Goal: Answer question/provide support: Participate in discussion

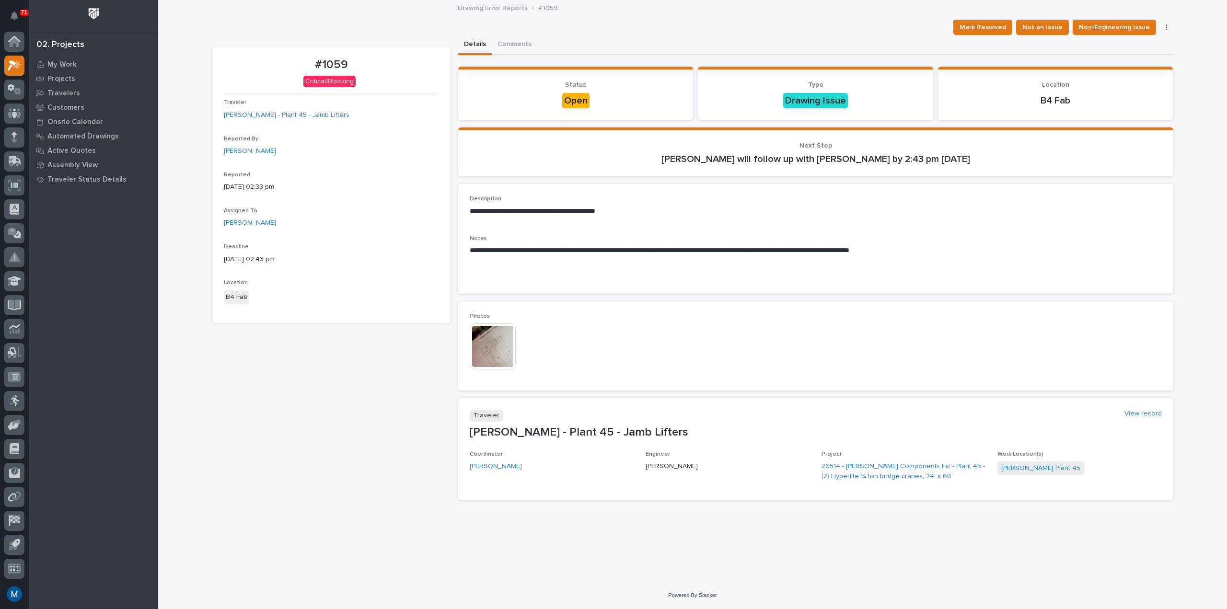
click at [488, 340] on img at bounding box center [493, 347] width 46 height 46
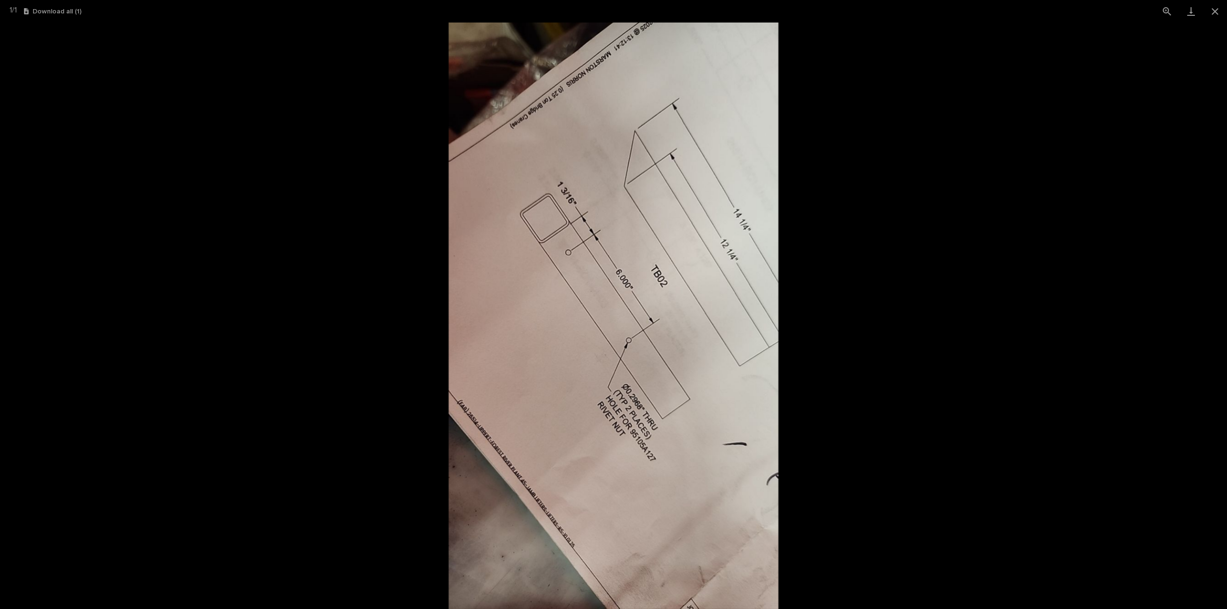
click at [832, 273] on picture at bounding box center [613, 316] width 1227 height 587
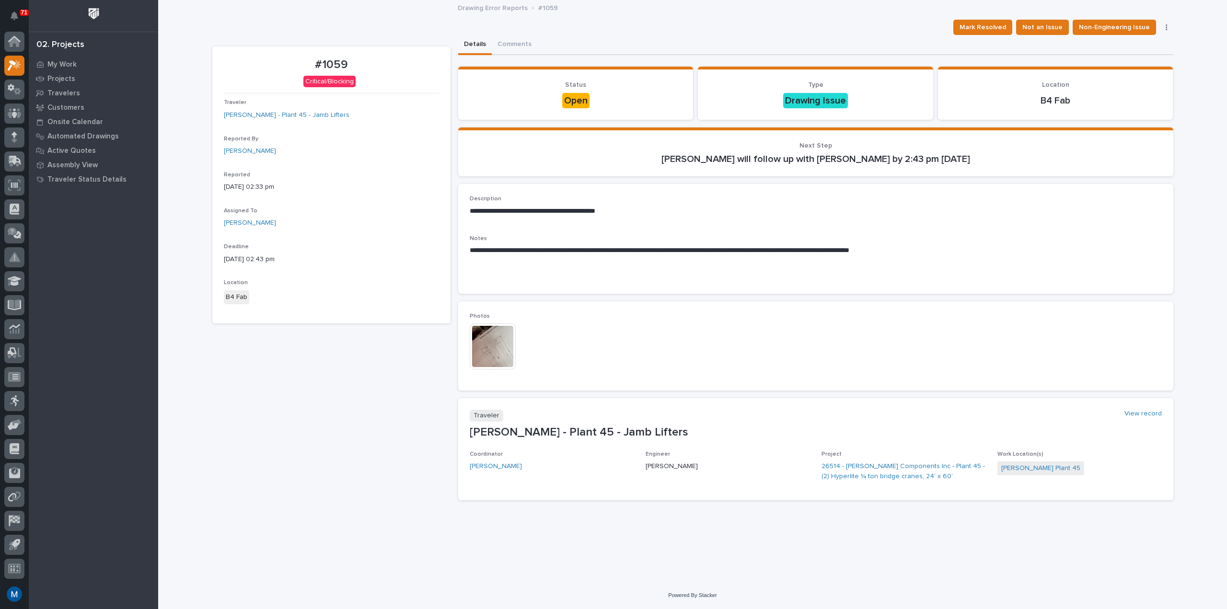
click at [506, 341] on img at bounding box center [493, 347] width 46 height 46
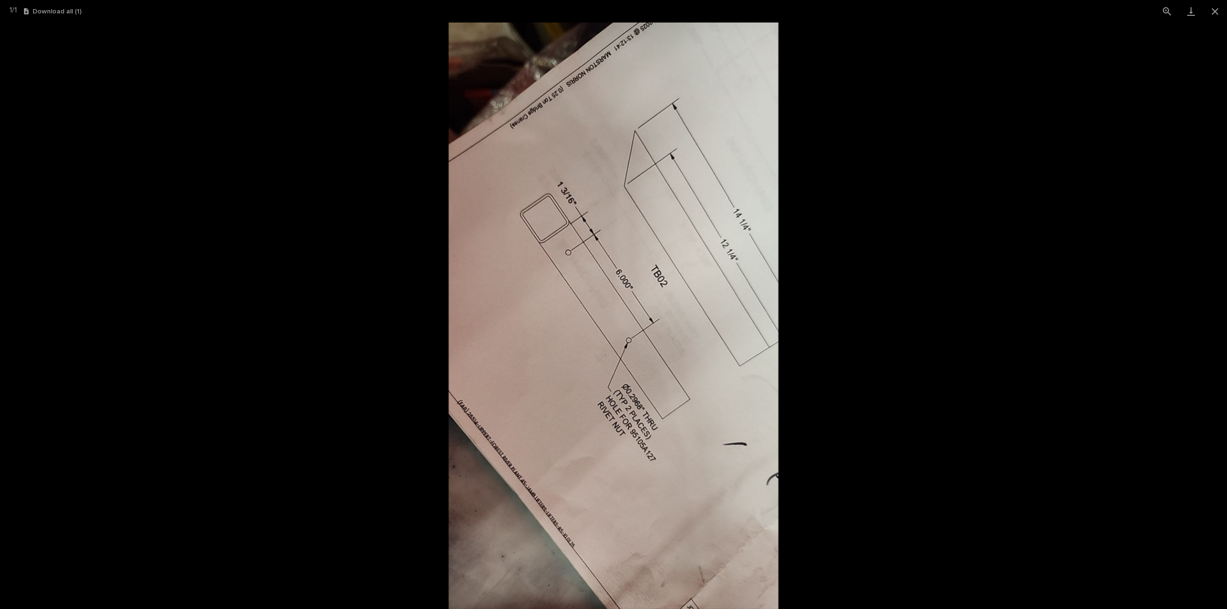
click at [869, 364] on picture at bounding box center [613, 316] width 1227 height 587
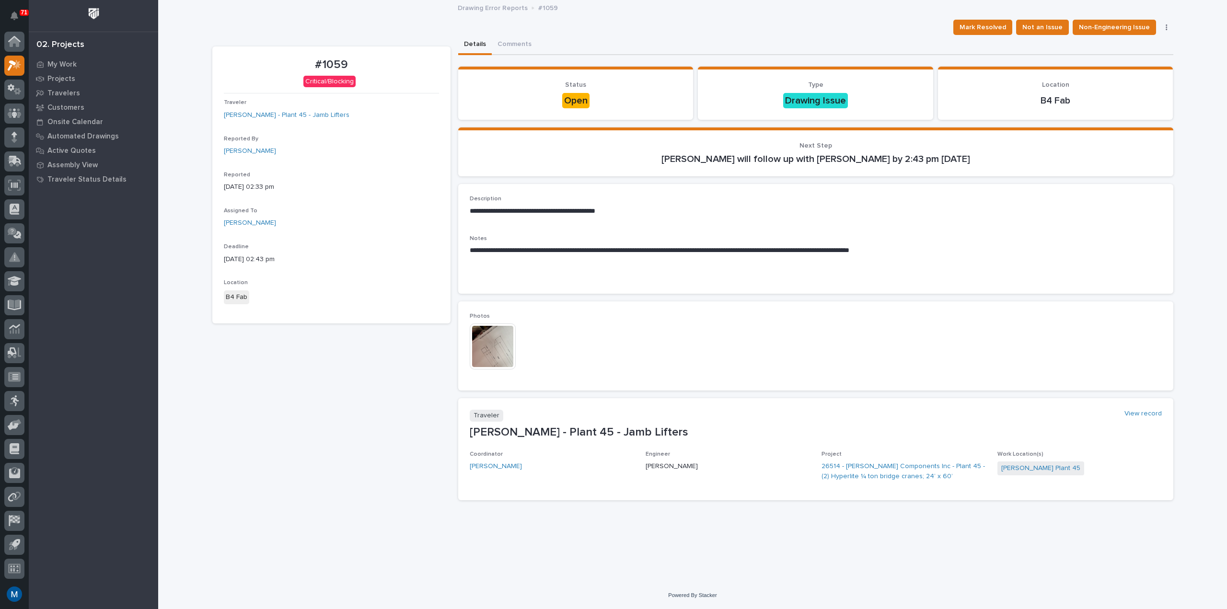
click at [505, 353] on img at bounding box center [493, 347] width 46 height 46
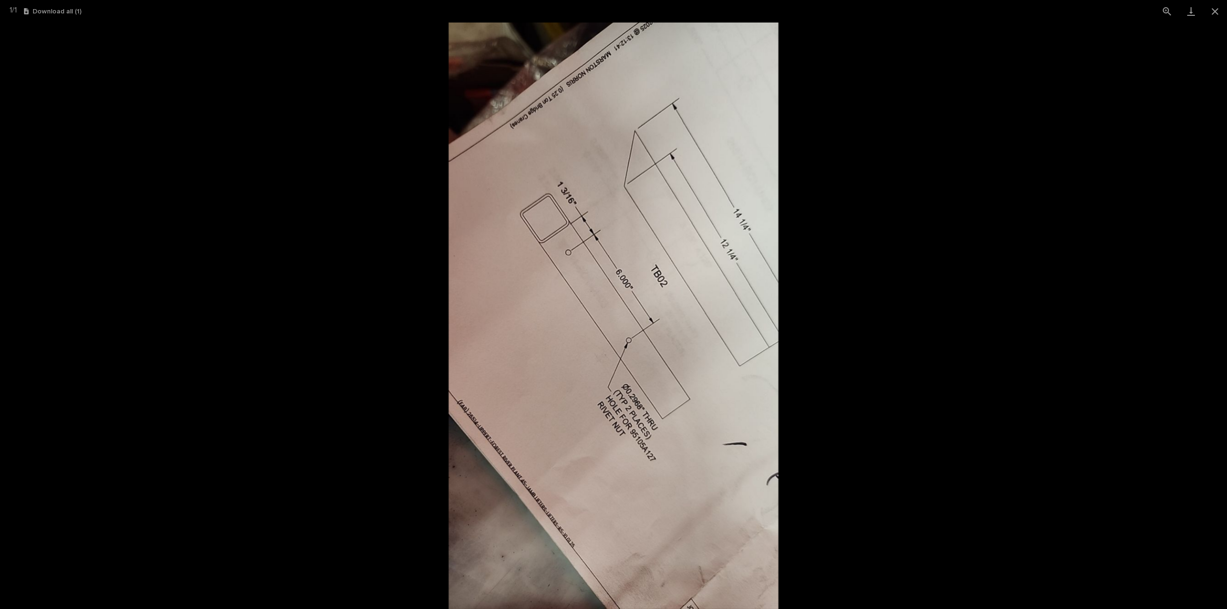
click at [927, 365] on picture at bounding box center [613, 316] width 1227 height 587
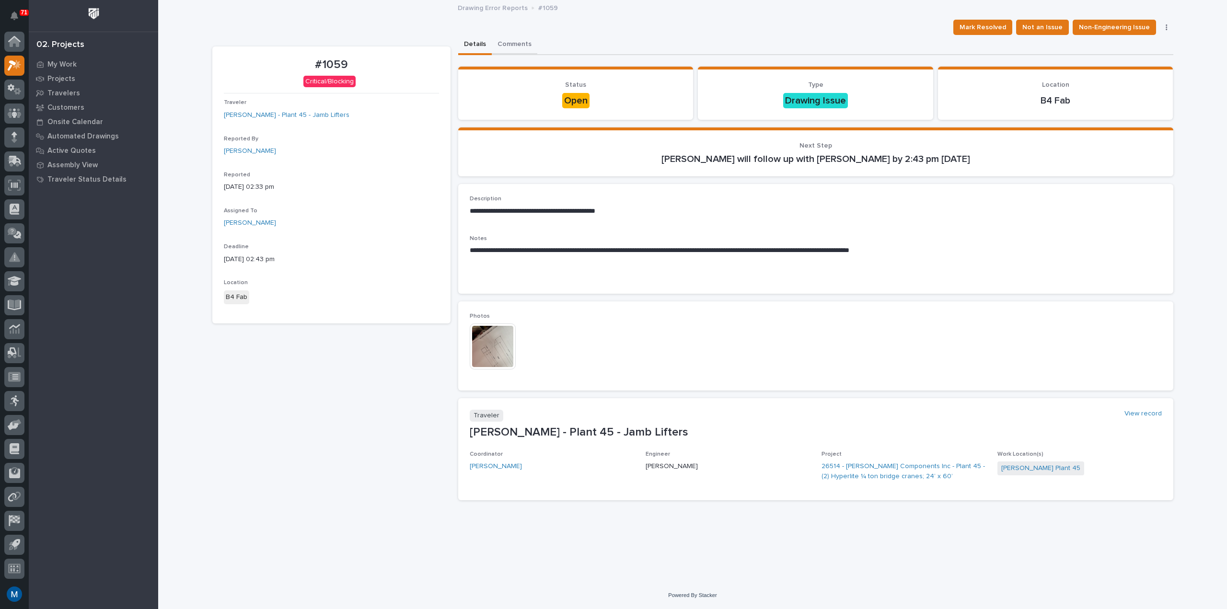
click at [521, 45] on button "Comments" at bounding box center [515, 45] width 46 height 20
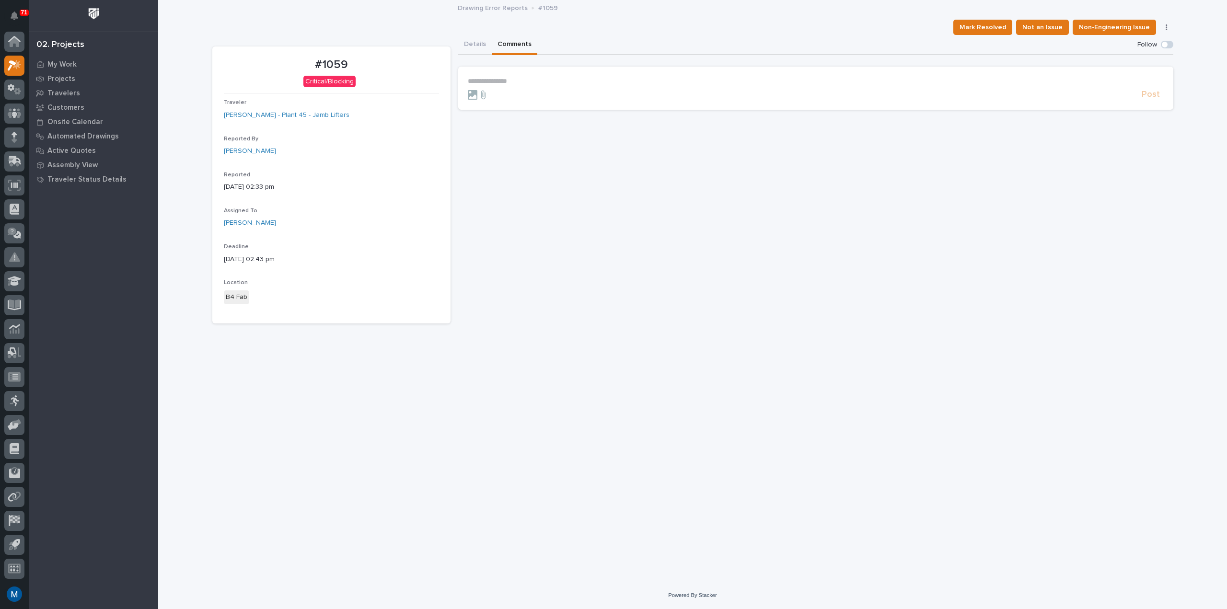
click at [508, 77] on p "**********" at bounding box center [816, 81] width 696 height 8
click at [494, 95] on span "Matt Beachy" at bounding box center [498, 95] width 54 height 7
click at [527, 84] on p "**********" at bounding box center [816, 82] width 696 height 10
click at [1157, 101] on span "Post" at bounding box center [1151, 98] width 18 height 11
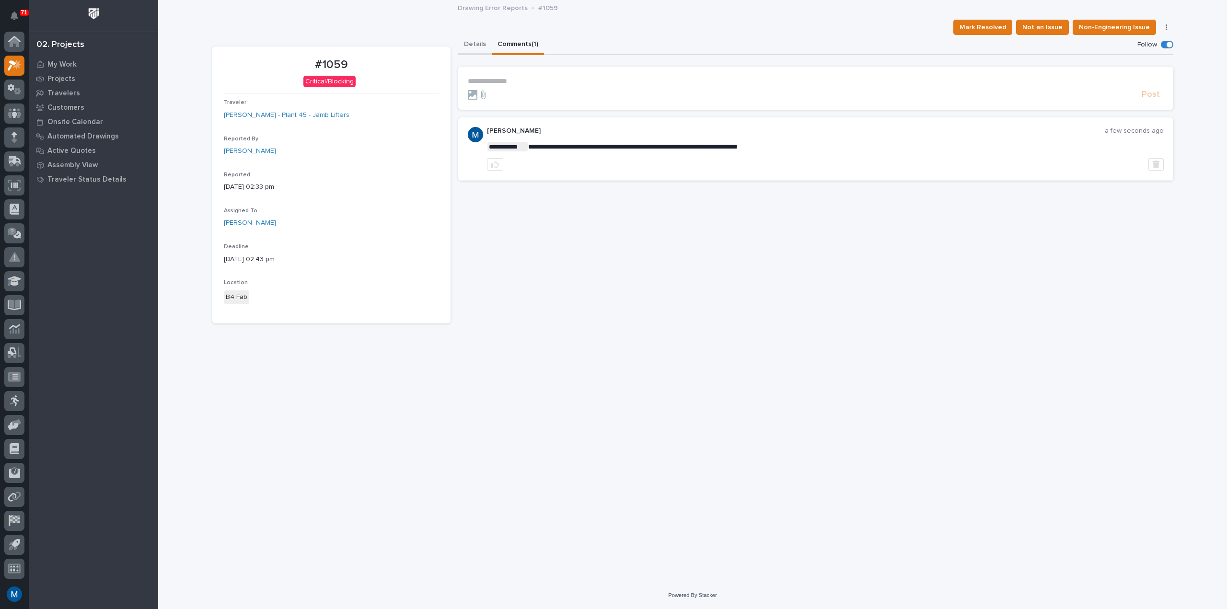
click at [478, 46] on button "Details" at bounding box center [475, 45] width 34 height 20
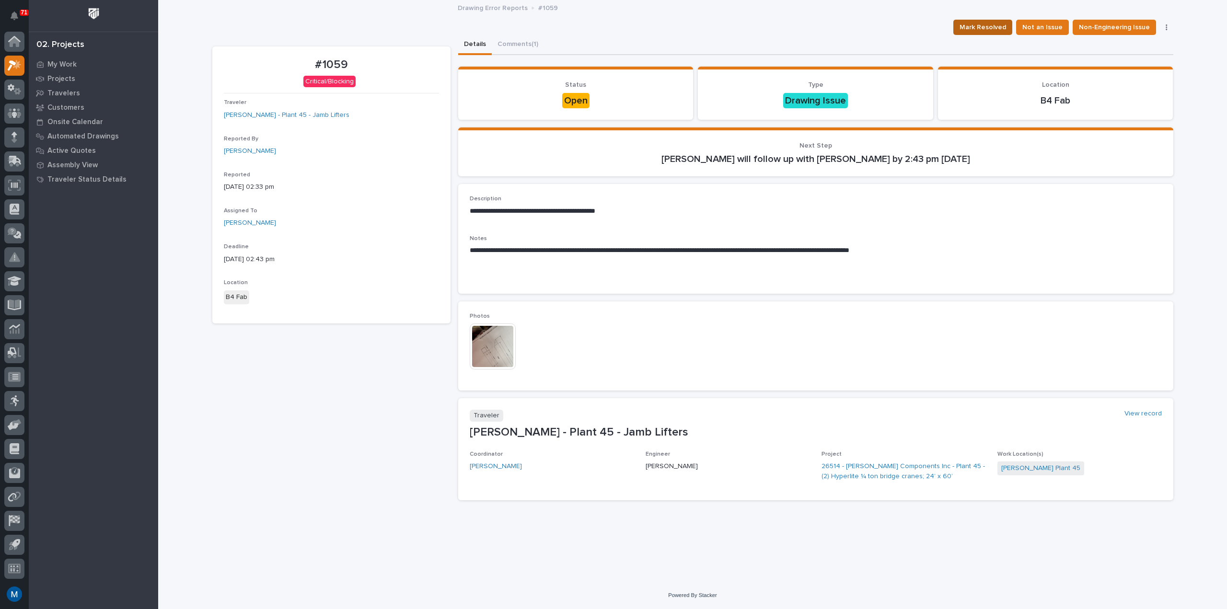
click at [992, 26] on span "Mark Resolved" at bounding box center [983, 28] width 47 height 12
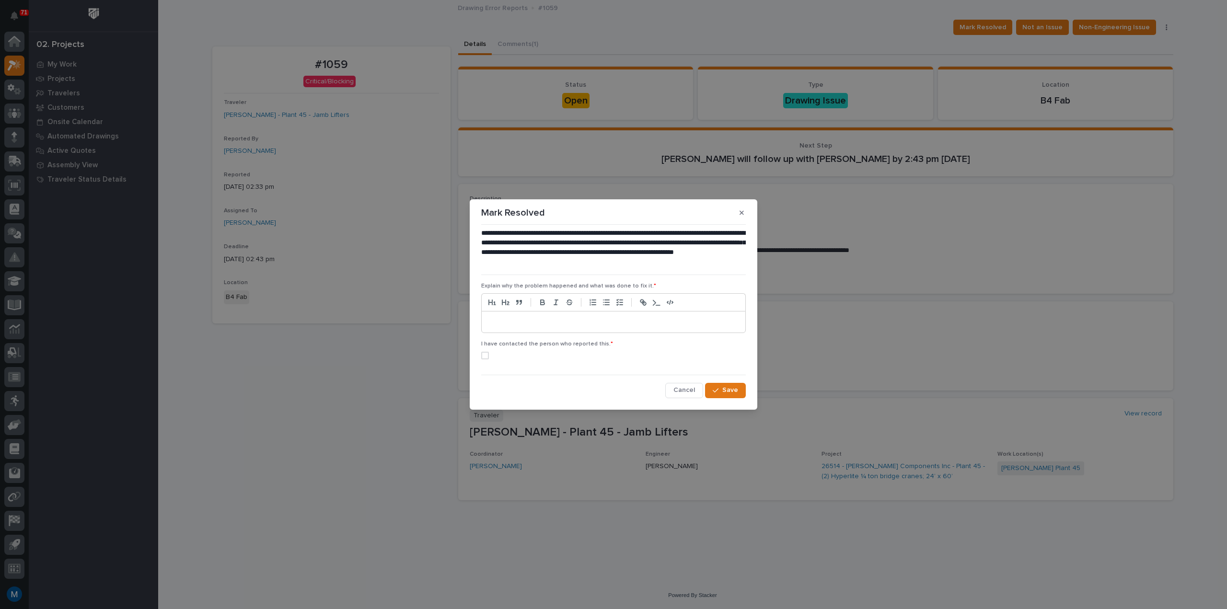
click at [483, 353] on span at bounding box center [485, 356] width 8 height 8
click at [514, 327] on div at bounding box center [614, 322] width 264 height 21
click at [719, 388] on icon "button" at bounding box center [716, 390] width 6 height 7
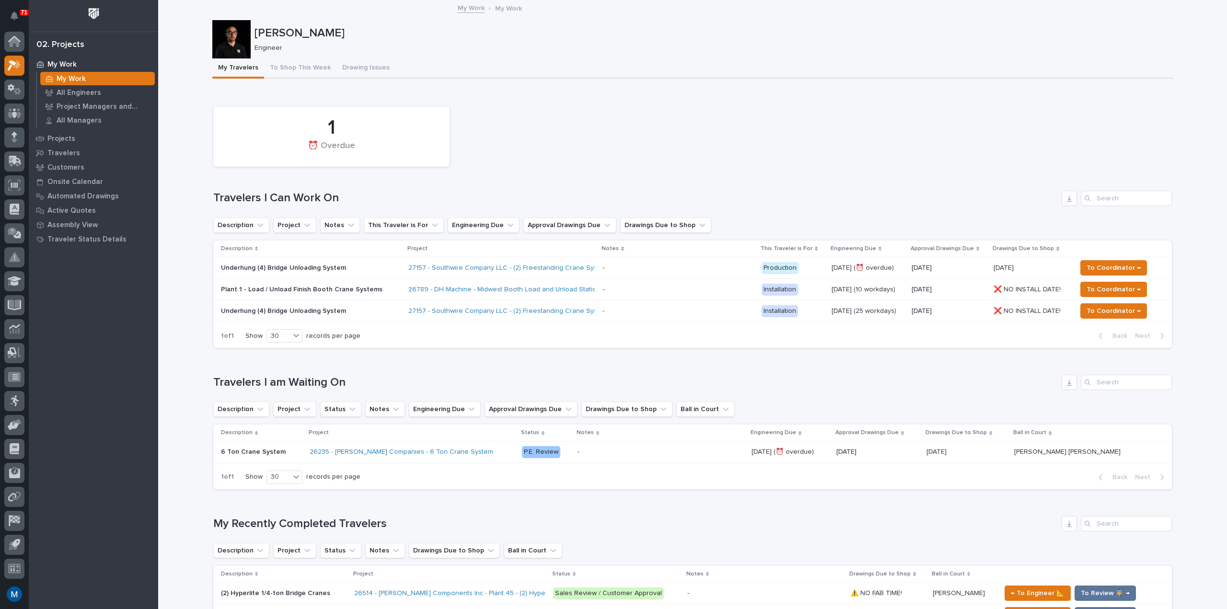
click at [488, 97] on div "Loading... Saving… 1 ⏰ Overdue Travelers I Can Work On Description Project Note…" at bounding box center [692, 223] width 959 height 266
